Goal: Navigation & Orientation: Go to known website

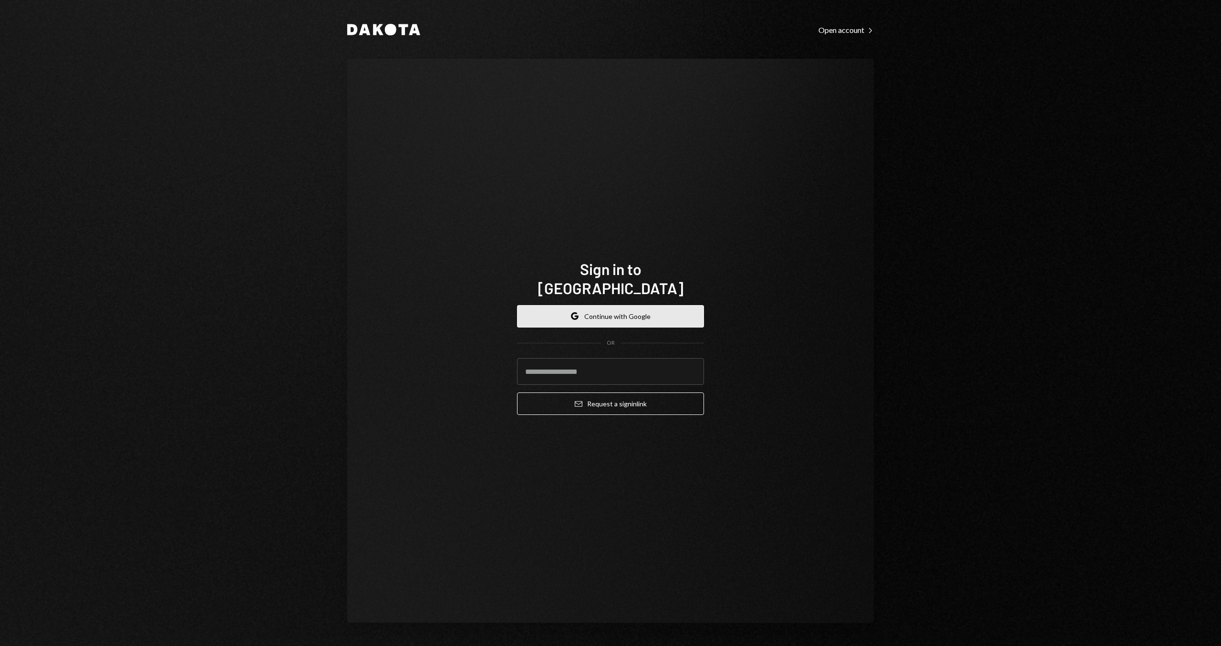
click at [648, 309] on button "Google Continue with Google" at bounding box center [610, 316] width 187 height 22
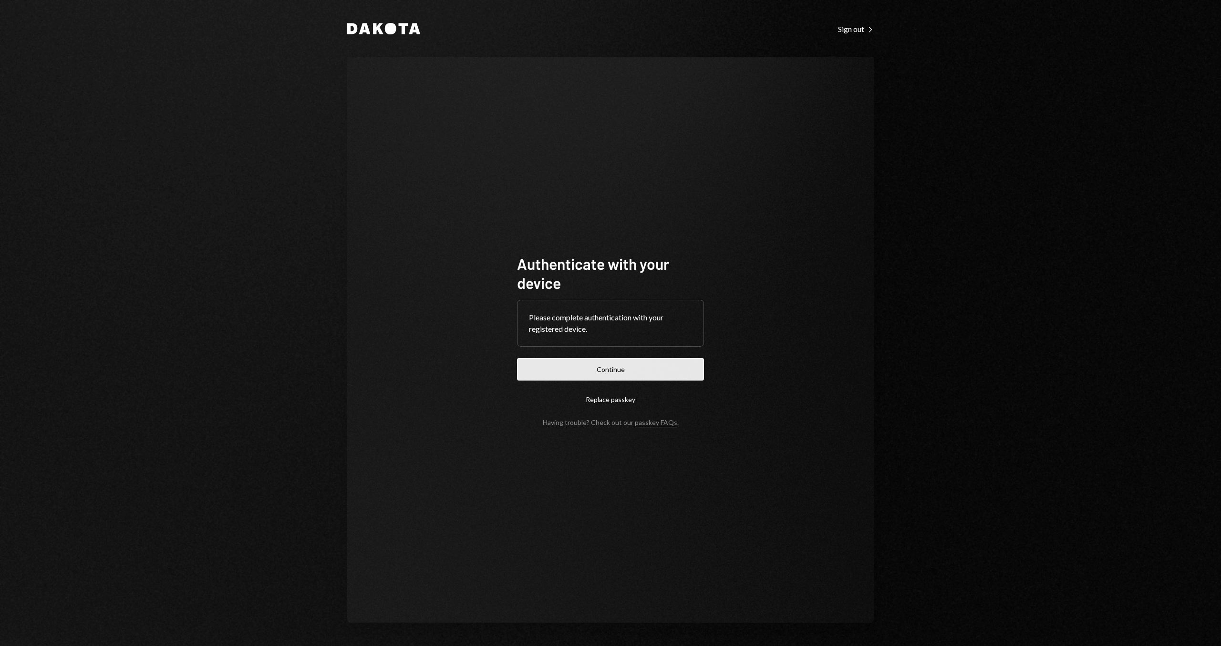
click at [529, 360] on button "Continue" at bounding box center [610, 369] width 187 height 22
